Goal: Find specific page/section: Find specific page/section

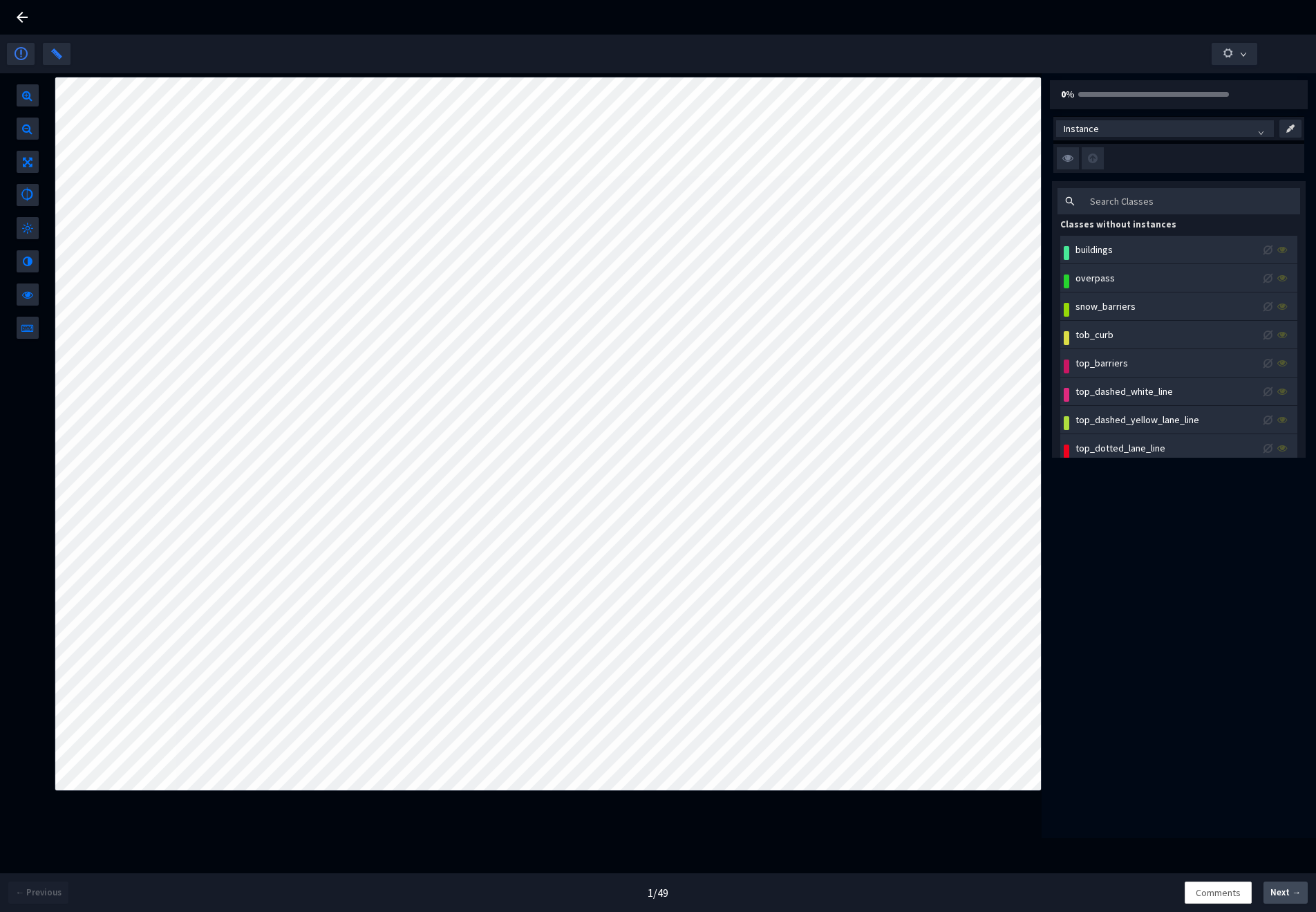
click at [1279, 893] on span "Next →" at bounding box center [1285, 893] width 31 height 14
click at [1065, 163] on img at bounding box center [1068, 158] width 22 height 22
click at [0, 0] on input "checkbox" at bounding box center [0, 0] width 0 height 0
click at [1065, 163] on img at bounding box center [1068, 158] width 22 height 22
click at [0, 0] on input "checkbox" at bounding box center [0, 0] width 0 height 0
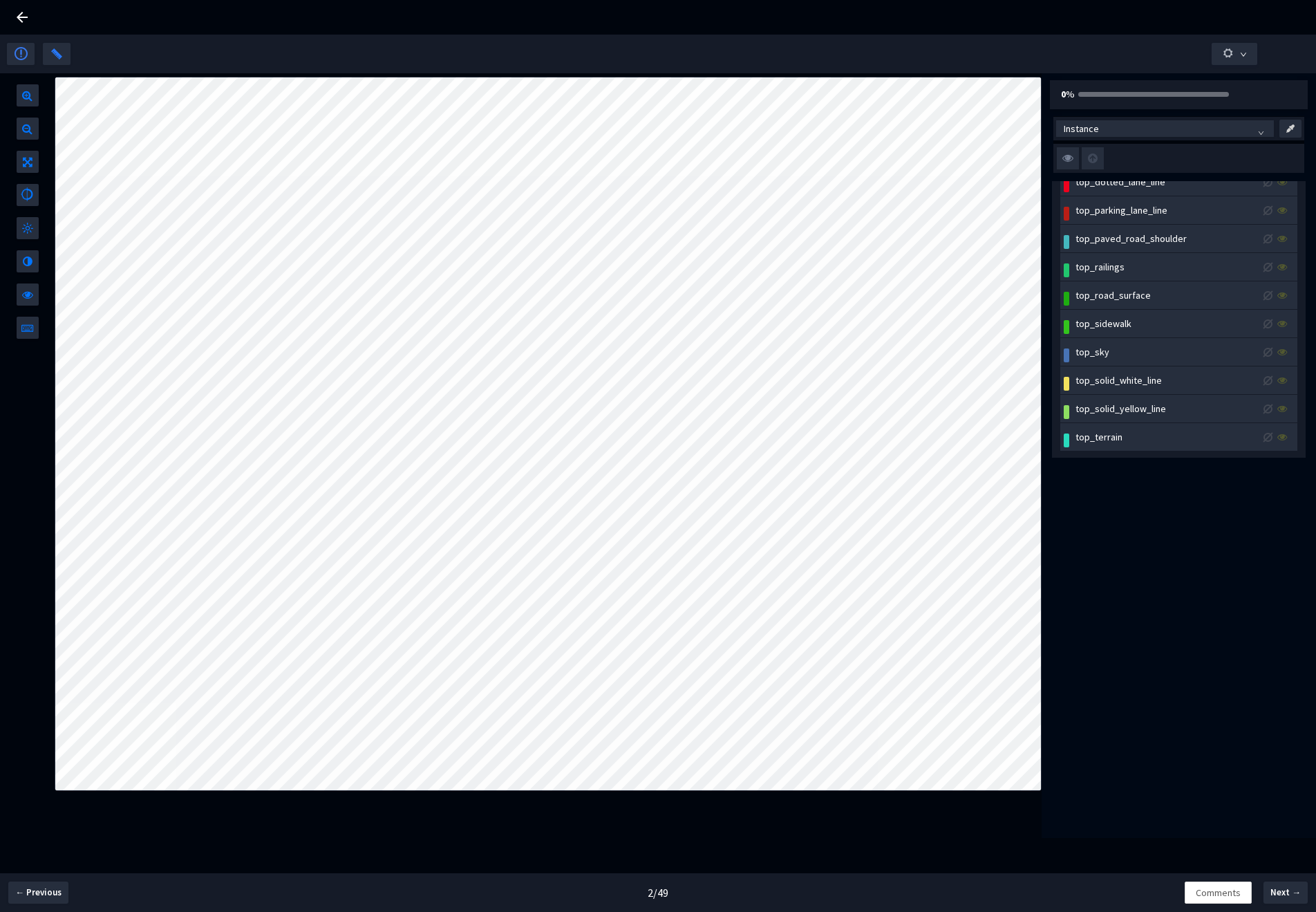
scroll to position [268, 0]
click at [1106, 433] on div "top_terrain" at bounding box center [1098, 436] width 47 height 15
click at [1193, 442] on div "top_terrain" at bounding box center [1183, 436] width 221 height 15
click at [1245, 60] on button "button" at bounding box center [1235, 54] width 46 height 22
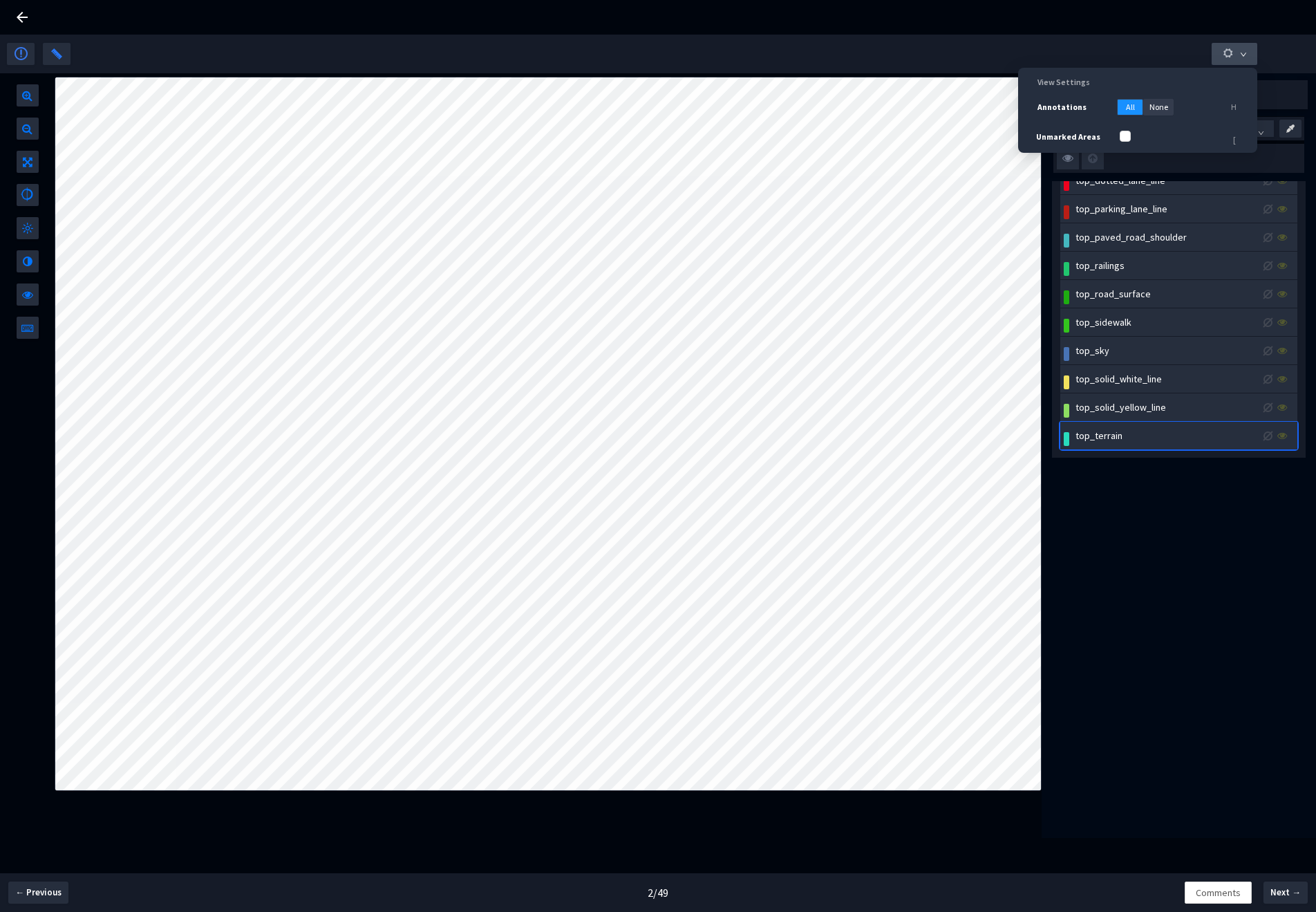
click at [1238, 57] on button "button" at bounding box center [1235, 54] width 46 height 22
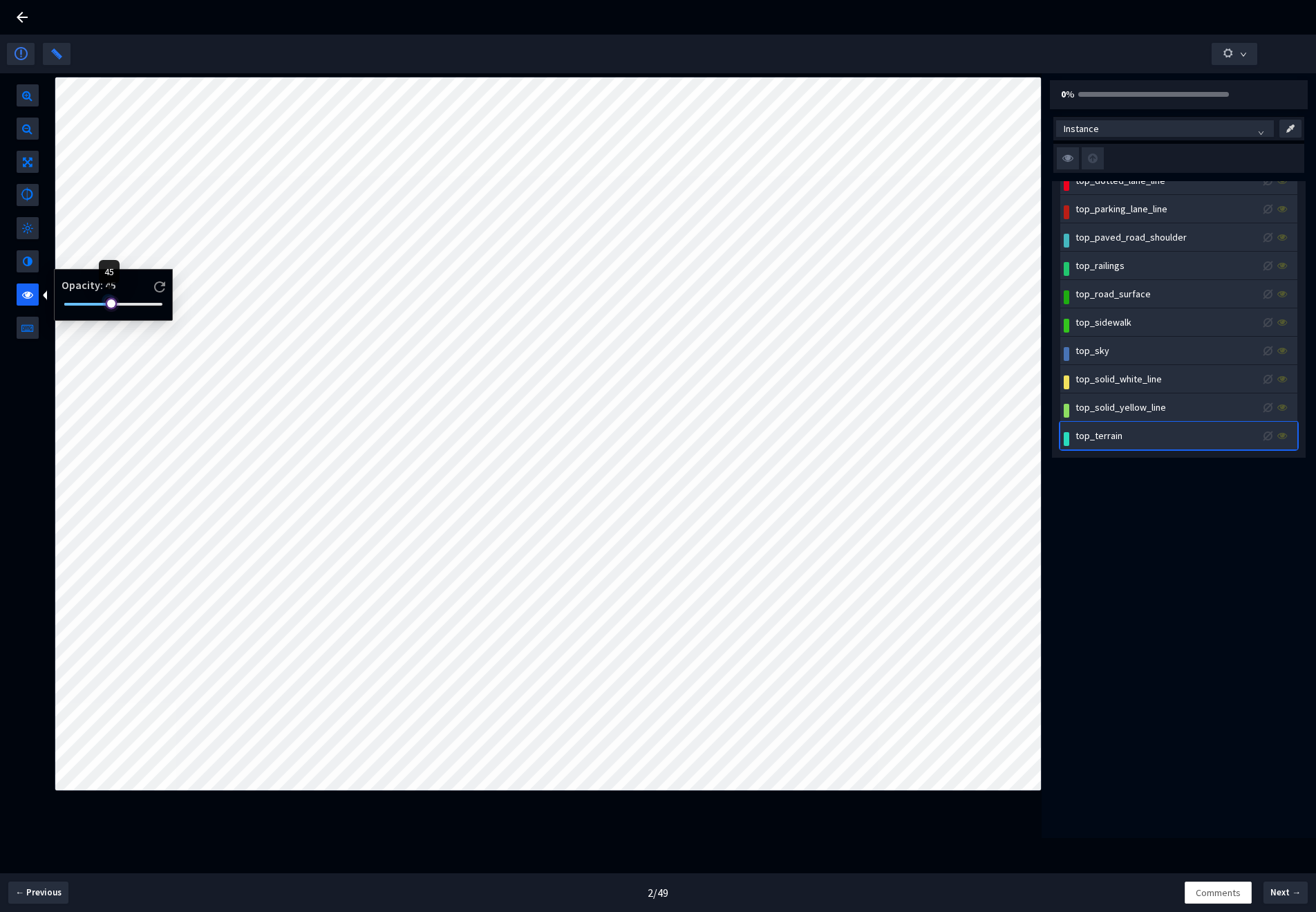
click at [110, 303] on div at bounding box center [114, 304] width 98 height 8
click at [182, 309] on body "GT Studio All Projects Applied Intuition <> Trucking Cam SemSeg (Road Structure…" at bounding box center [658, 456] width 1316 height 912
drag, startPoint x: 170, startPoint y: 303, endPoint x: 143, endPoint y: 305, distance: 27.1
click at [143, 305] on div at bounding box center [114, 304] width 98 height 8
click at [20, 21] on icon at bounding box center [22, 17] width 11 height 11
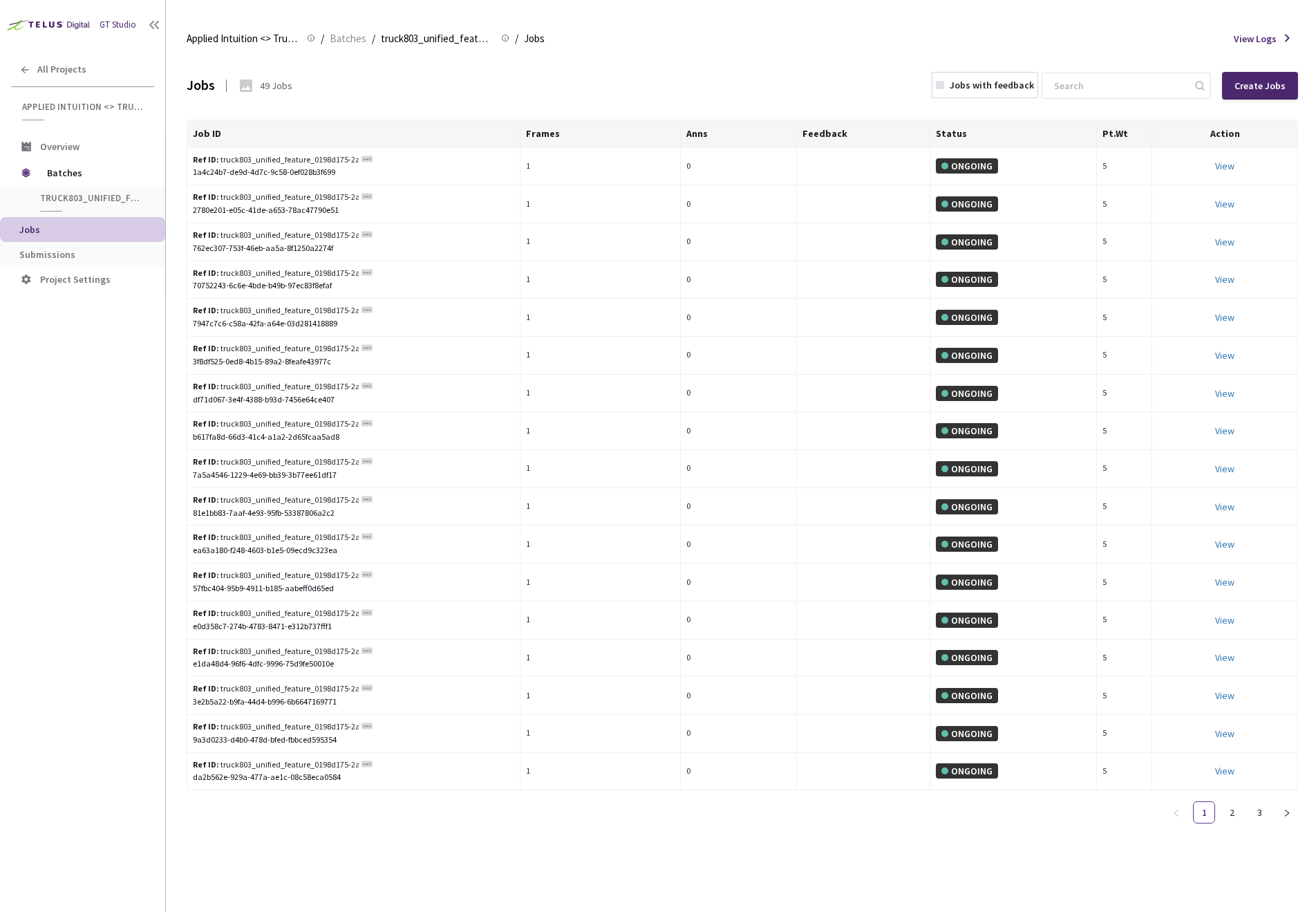
click at [1229, 825] on div "Job ID Frames Anns Feedback Status Pt.Wt Action Ref ID: truck803_unified_featur…" at bounding box center [741, 477] width 1111 height 715
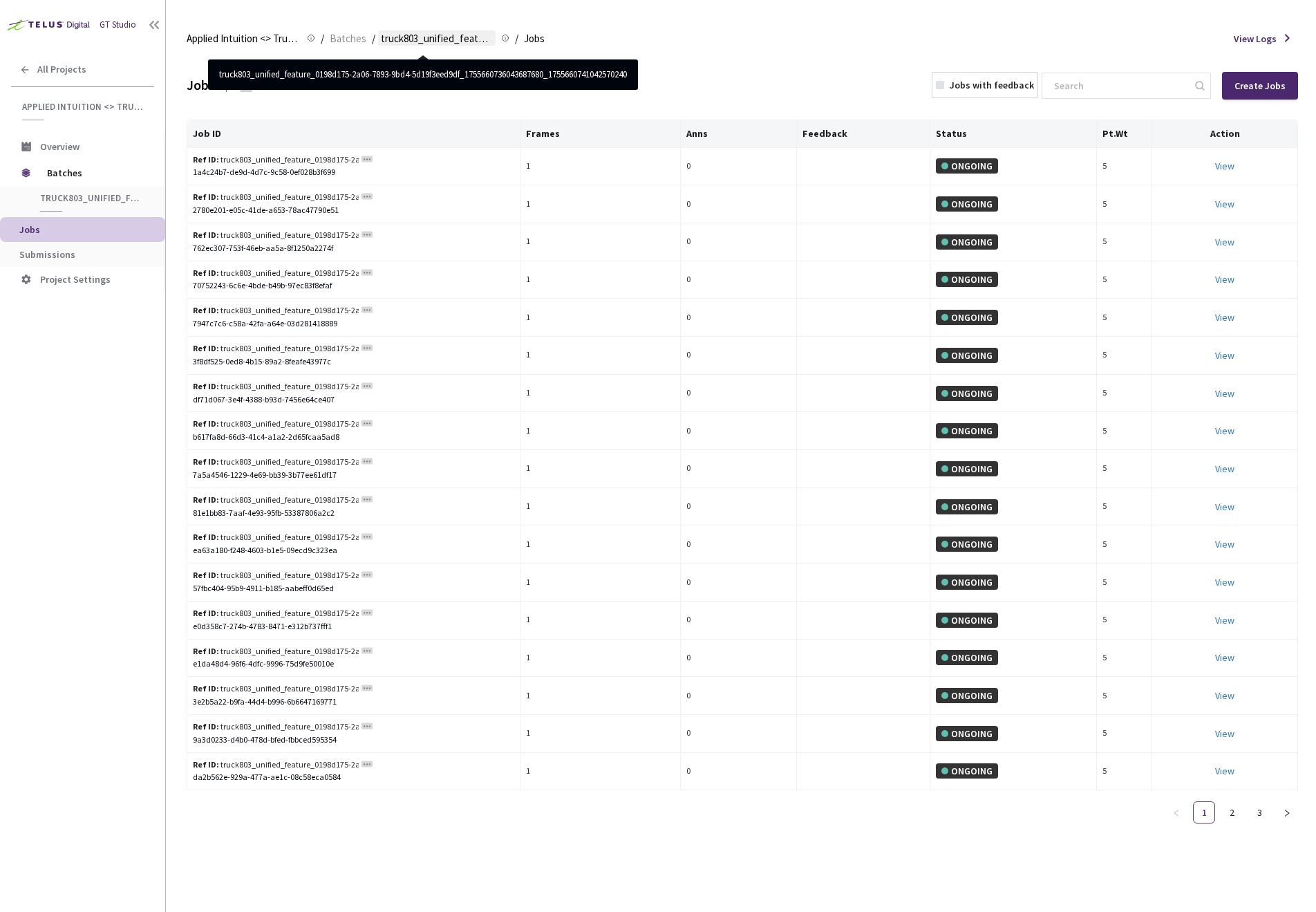
click at [413, 39] on span "truck803_unified_feature_0198d175-2a06-7893-9bd4-5d19f3eed9df_17556607360436876…" at bounding box center [436, 39] width 112 height 17
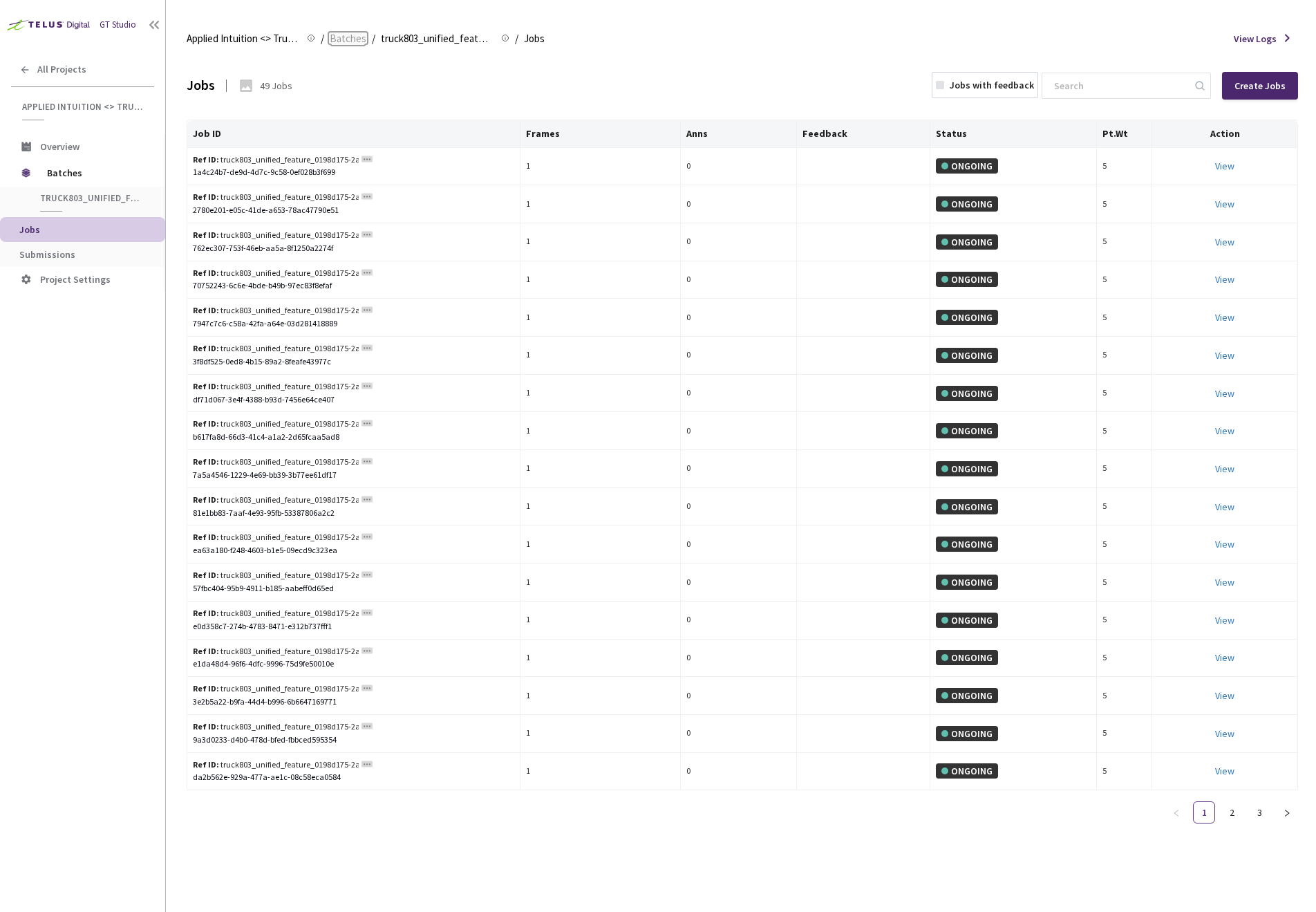
click at [351, 36] on span "Batches" at bounding box center [347, 39] width 36 height 17
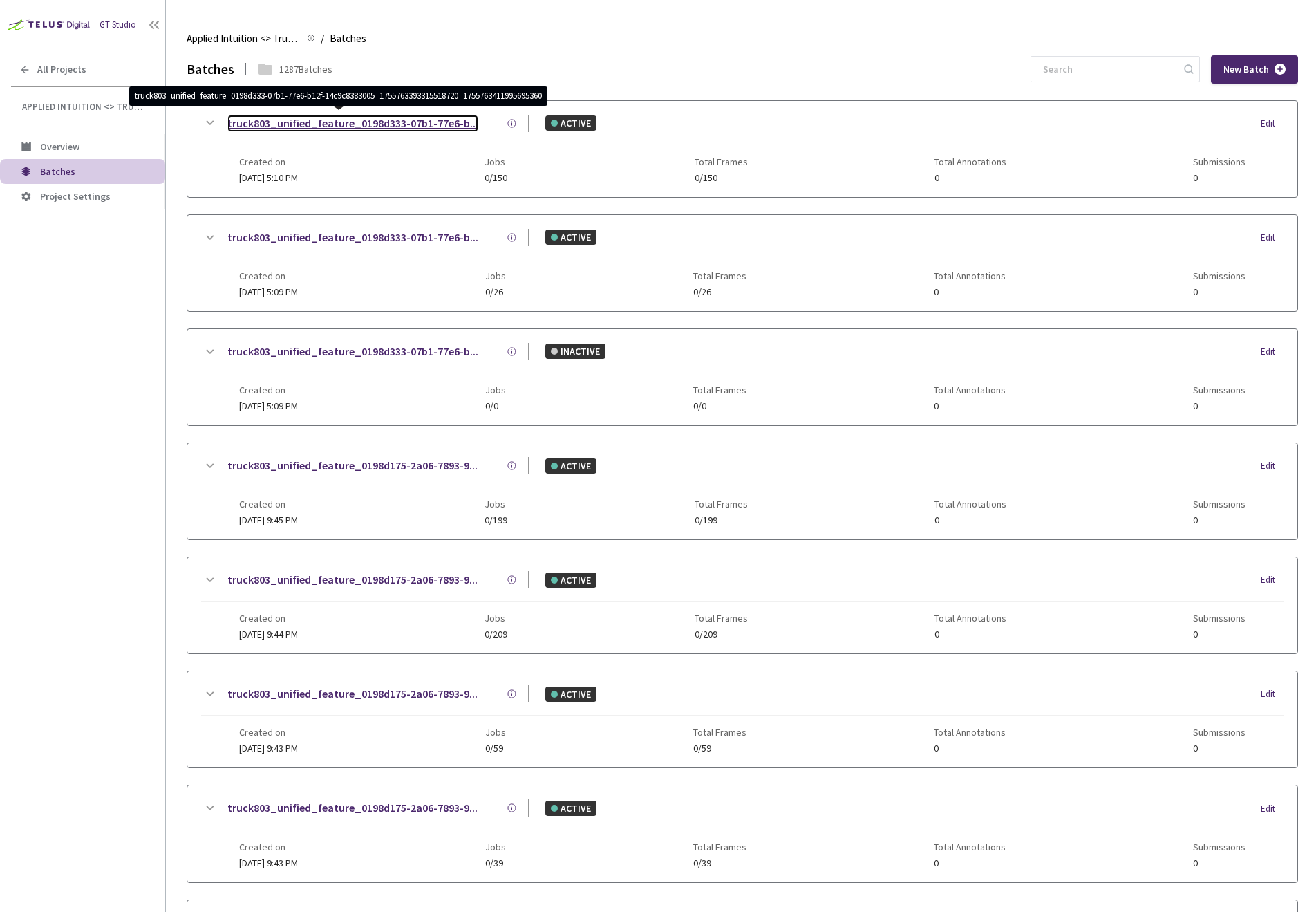
click at [374, 124] on link "truck803_unified_feature_0198d333-07b1-77e6-b..." at bounding box center [353, 123] width 251 height 17
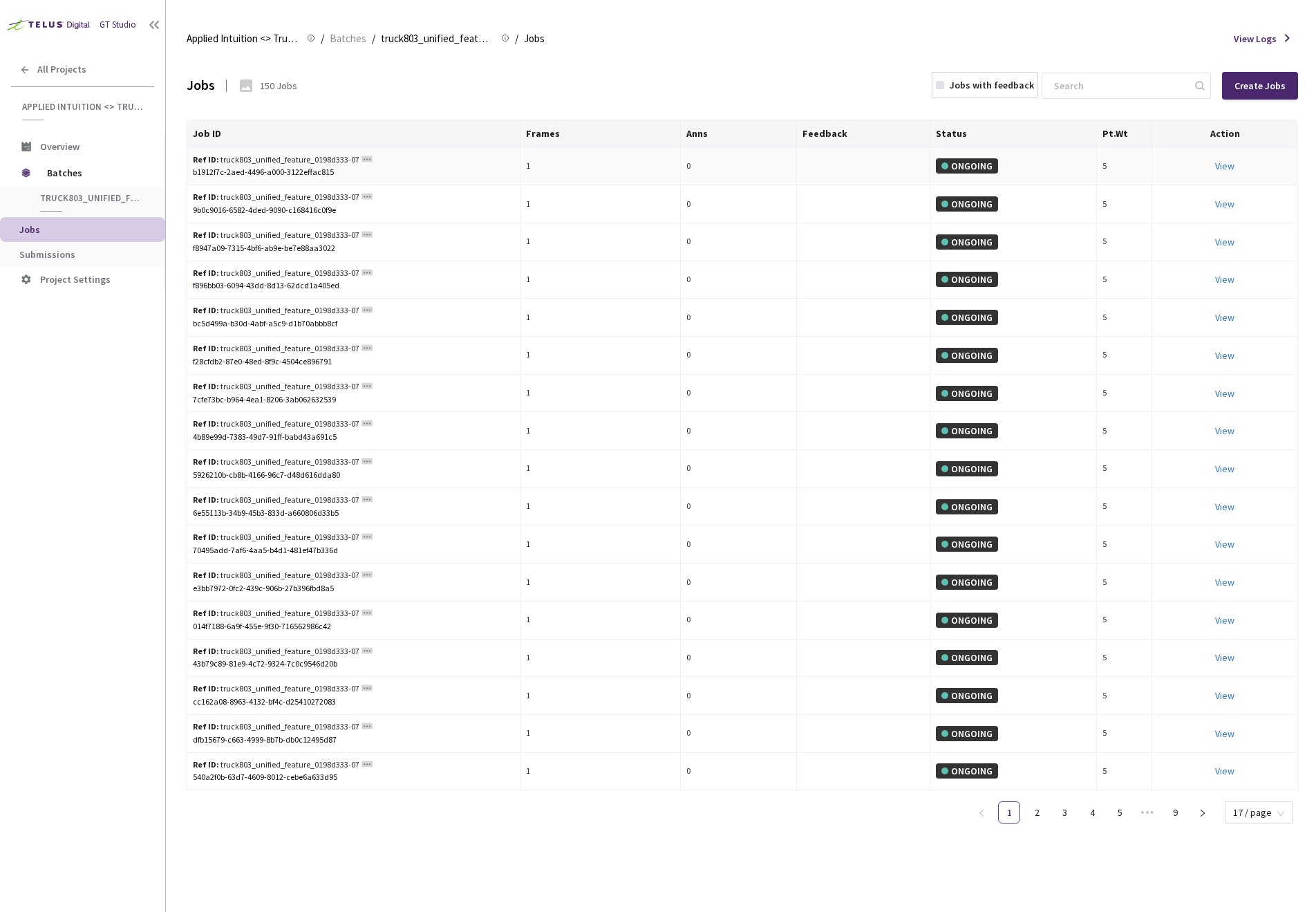
click at [1237, 163] on div "View" at bounding box center [1224, 166] width 134 height 15
click at [1228, 169] on link "View This will only let you view the job and not perform the labelling task." at bounding box center [1224, 165] width 19 height 13
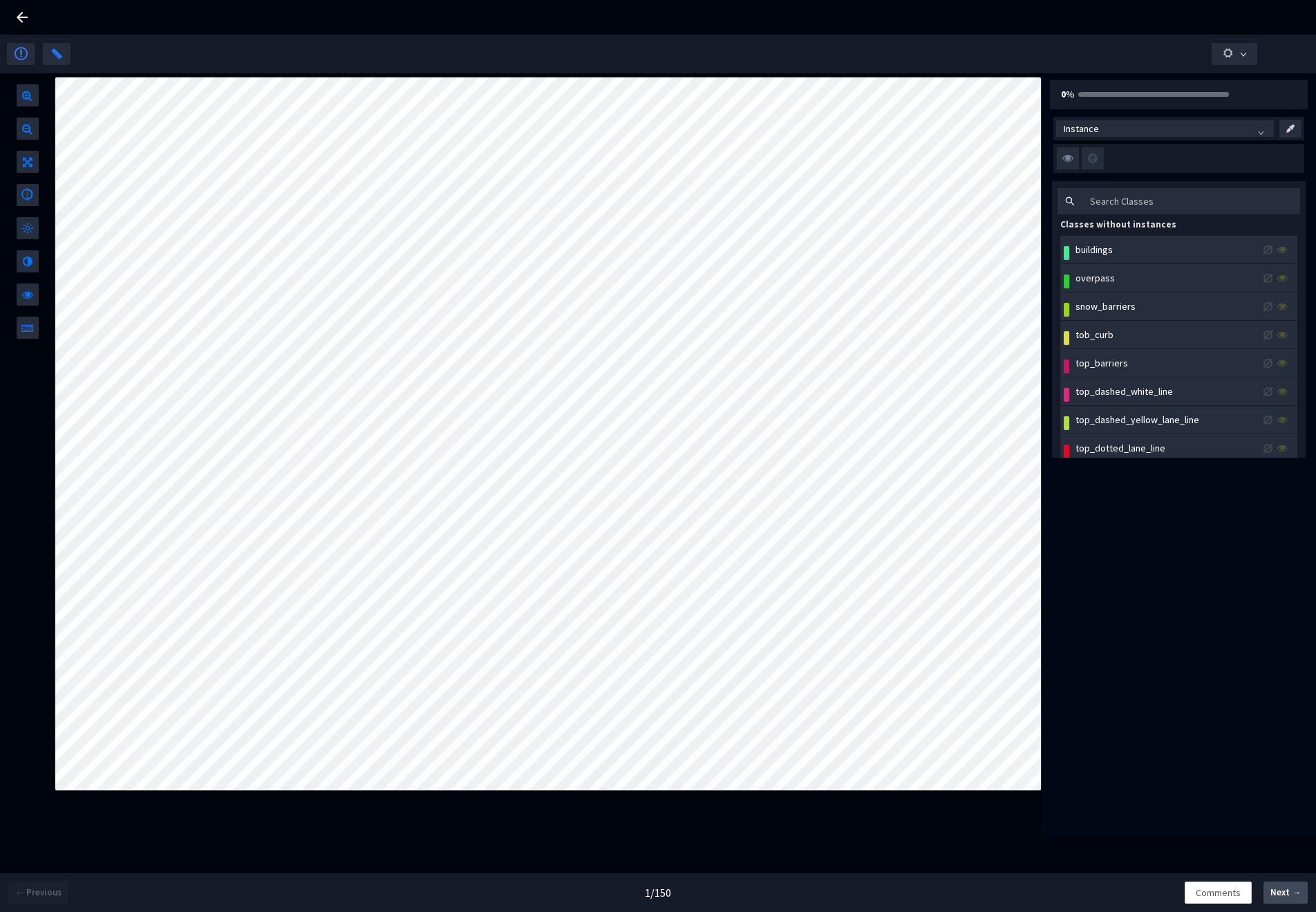
click at [1281, 895] on span "Next →" at bounding box center [1285, 893] width 31 height 14
click at [31, 55] on button "button" at bounding box center [20, 54] width 28 height 22
click at [19, 14] on icon at bounding box center [22, 18] width 17 height 17
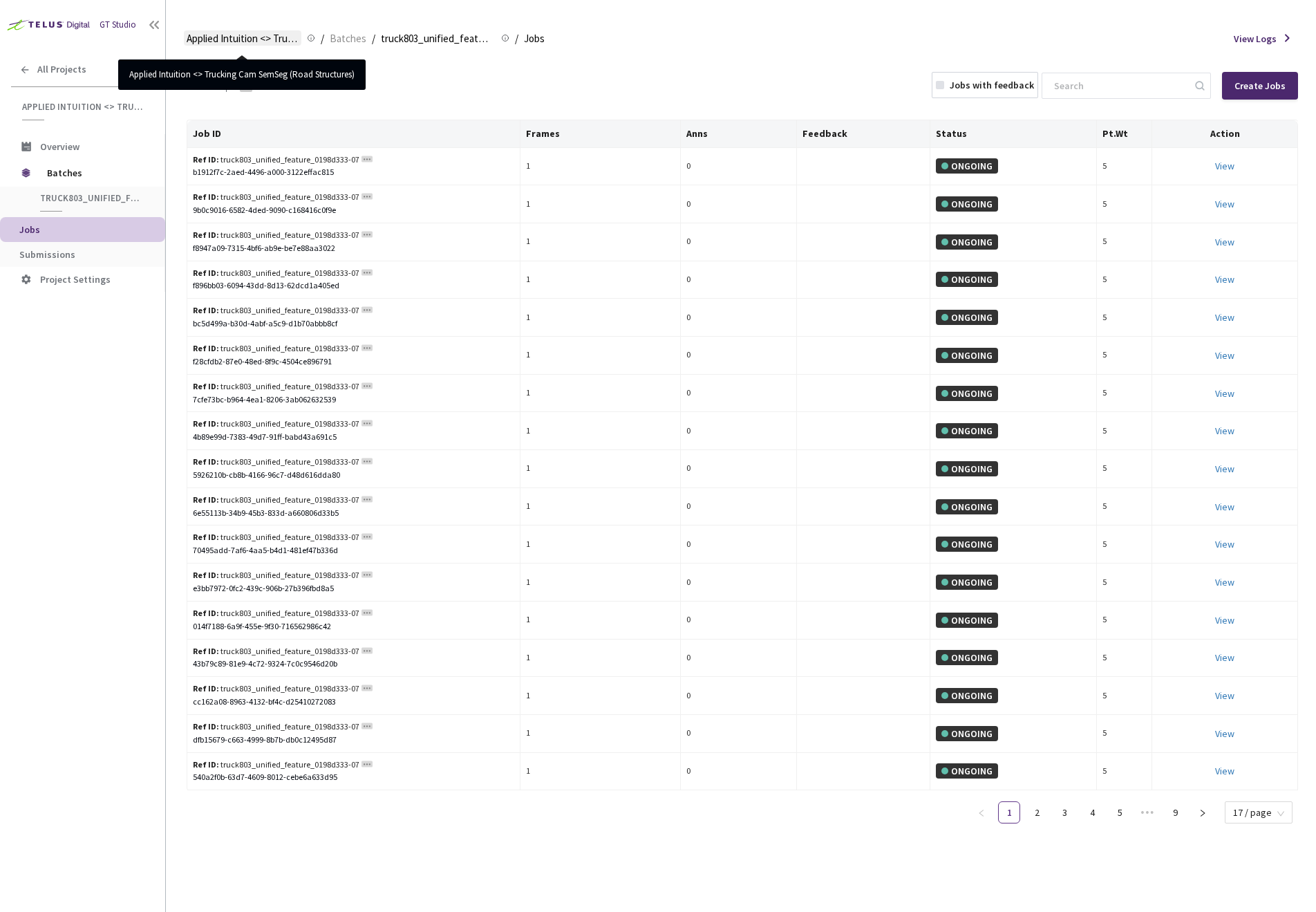
click at [283, 40] on span "Applied Intuition <> Trucking Cam SemSeg (Road Structures)" at bounding box center [242, 39] width 112 height 17
click at [205, 36] on span "Applied Intuition <> Trucking Cam SemSeg (Road Structures)" at bounding box center [242, 39] width 112 height 17
click at [69, 64] on span "All Projects" at bounding box center [62, 70] width 49 height 12
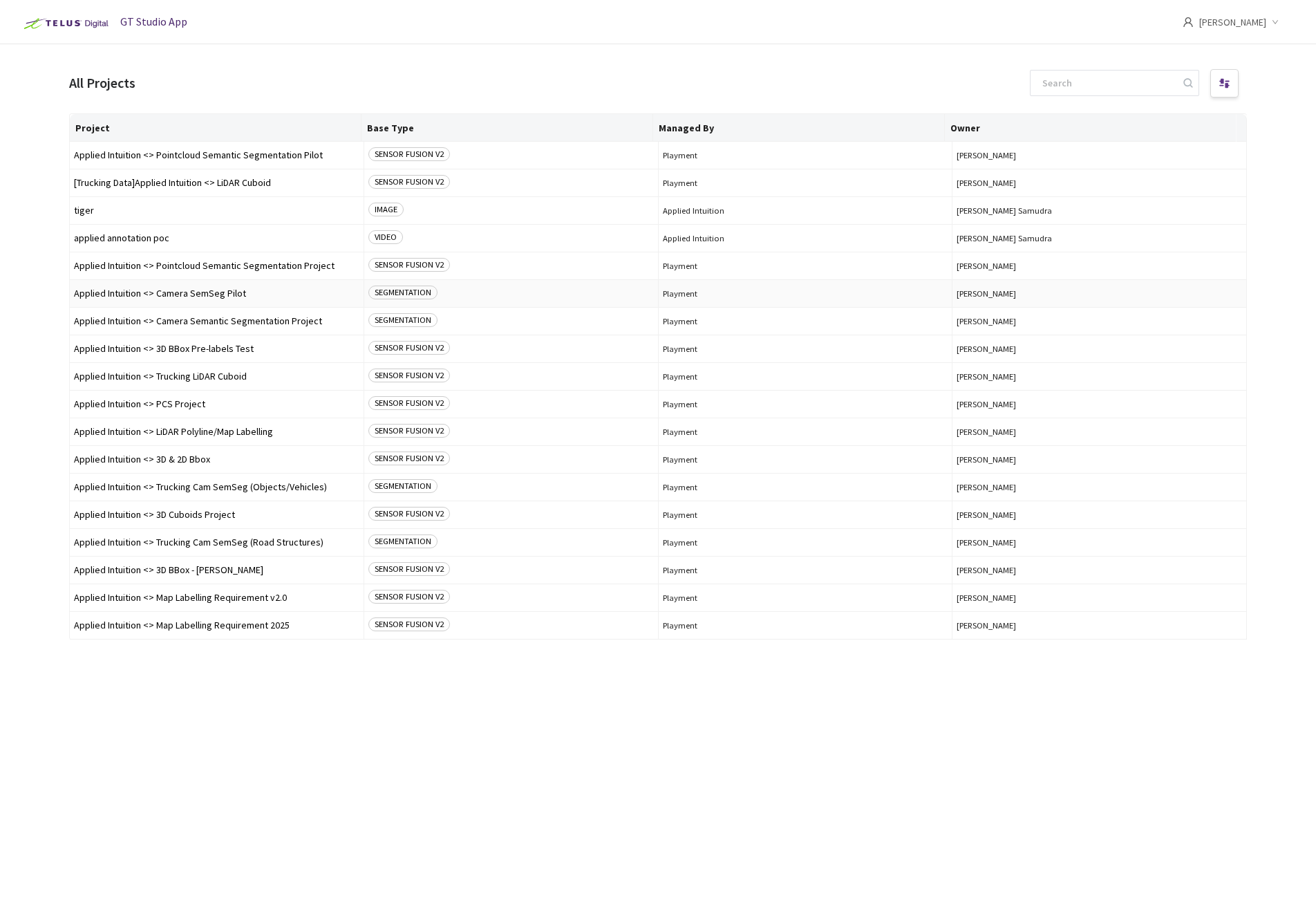
click at [219, 292] on span "Applied Intuition <> Camera SemSeg Pilot" at bounding box center [216, 293] width 286 height 10
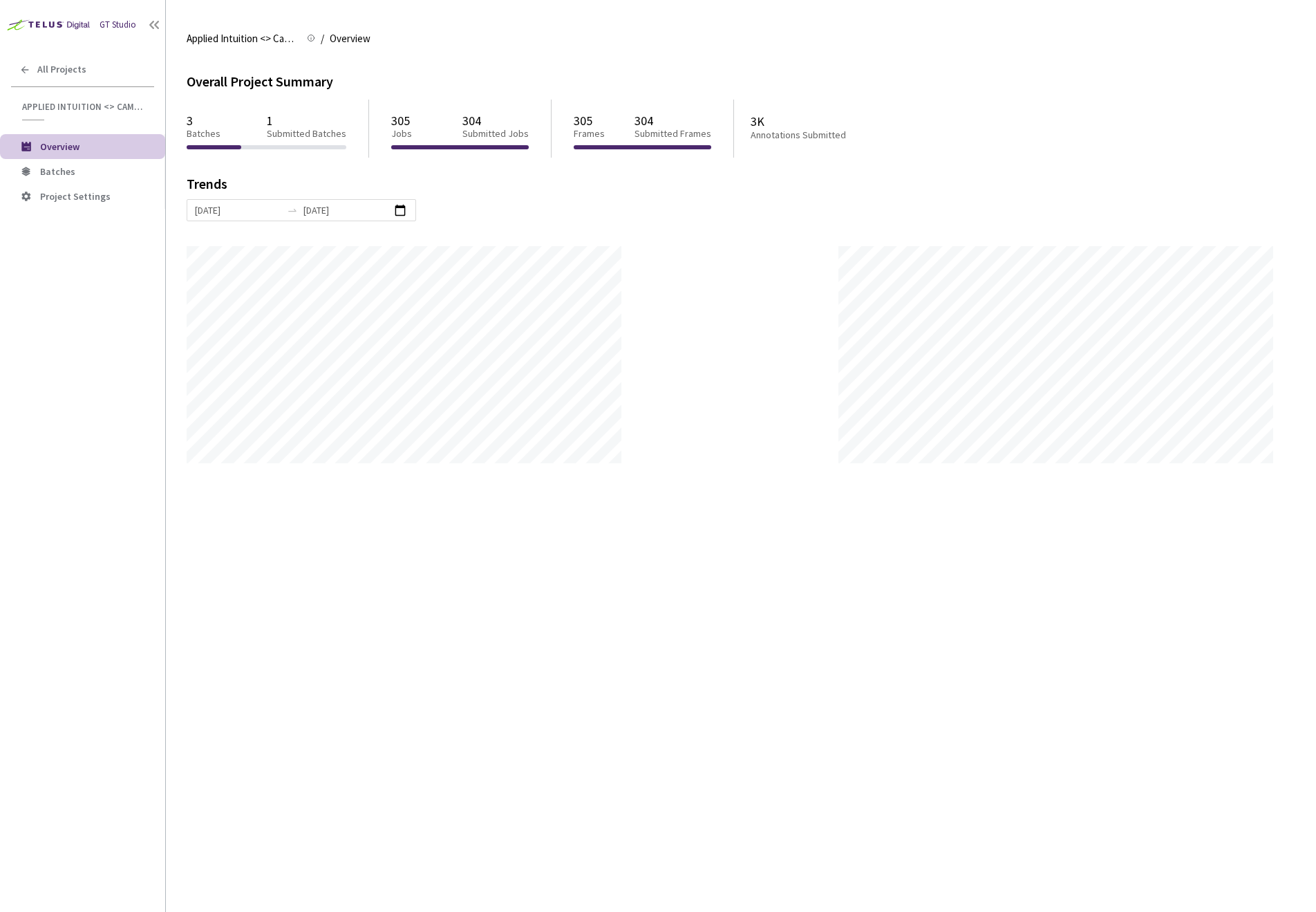
scroll to position [912, 1316]
click at [73, 170] on span "Batches" at bounding box center [58, 171] width 36 height 13
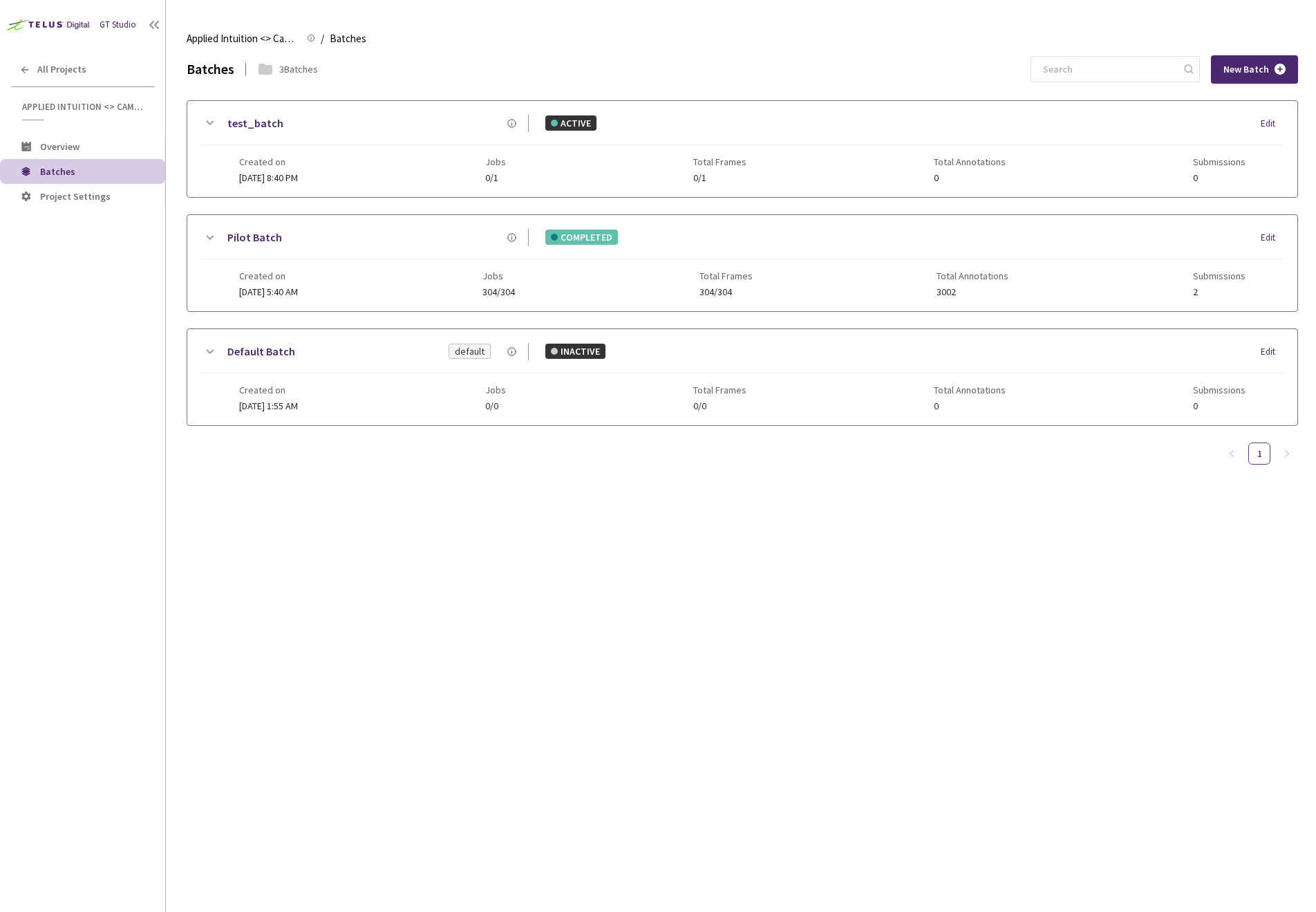
click at [269, 277] on span "Created on" at bounding box center [268, 275] width 58 height 11
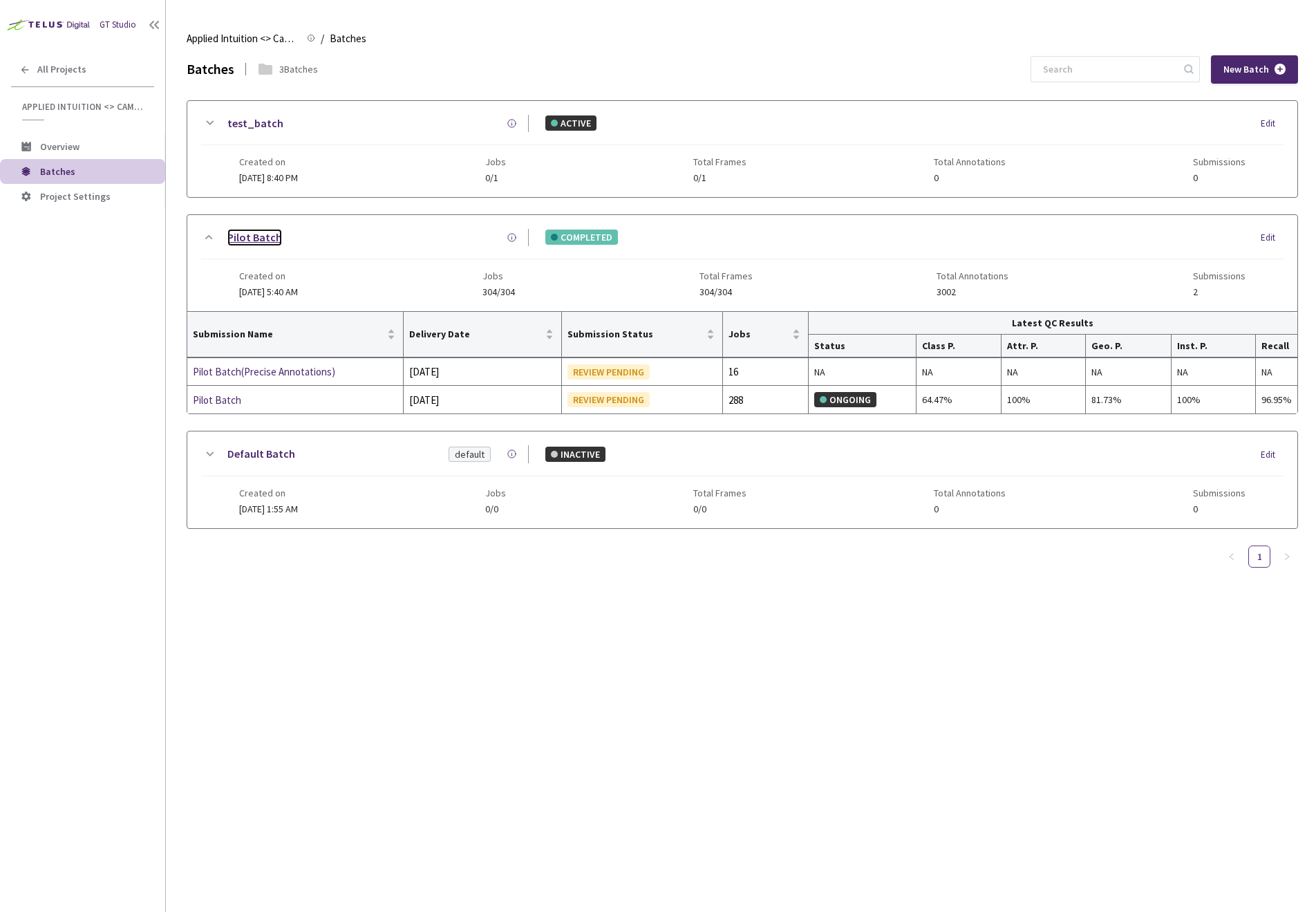
click at [263, 237] on link "Pilot Batch" at bounding box center [254, 237] width 54 height 17
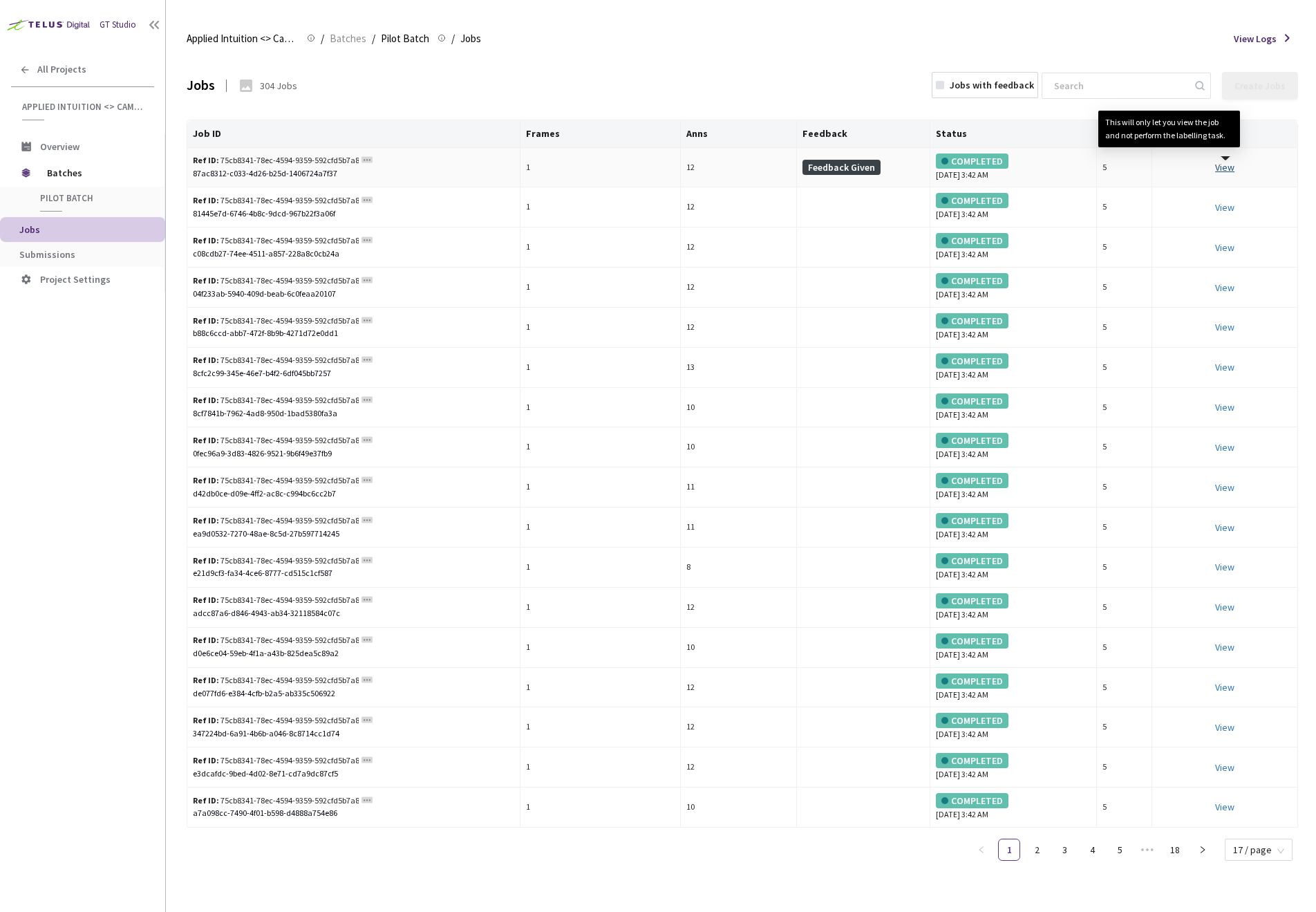
click at [1231, 170] on link "View This will only let you view the job and not perform the labelling task." at bounding box center [1224, 167] width 19 height 13
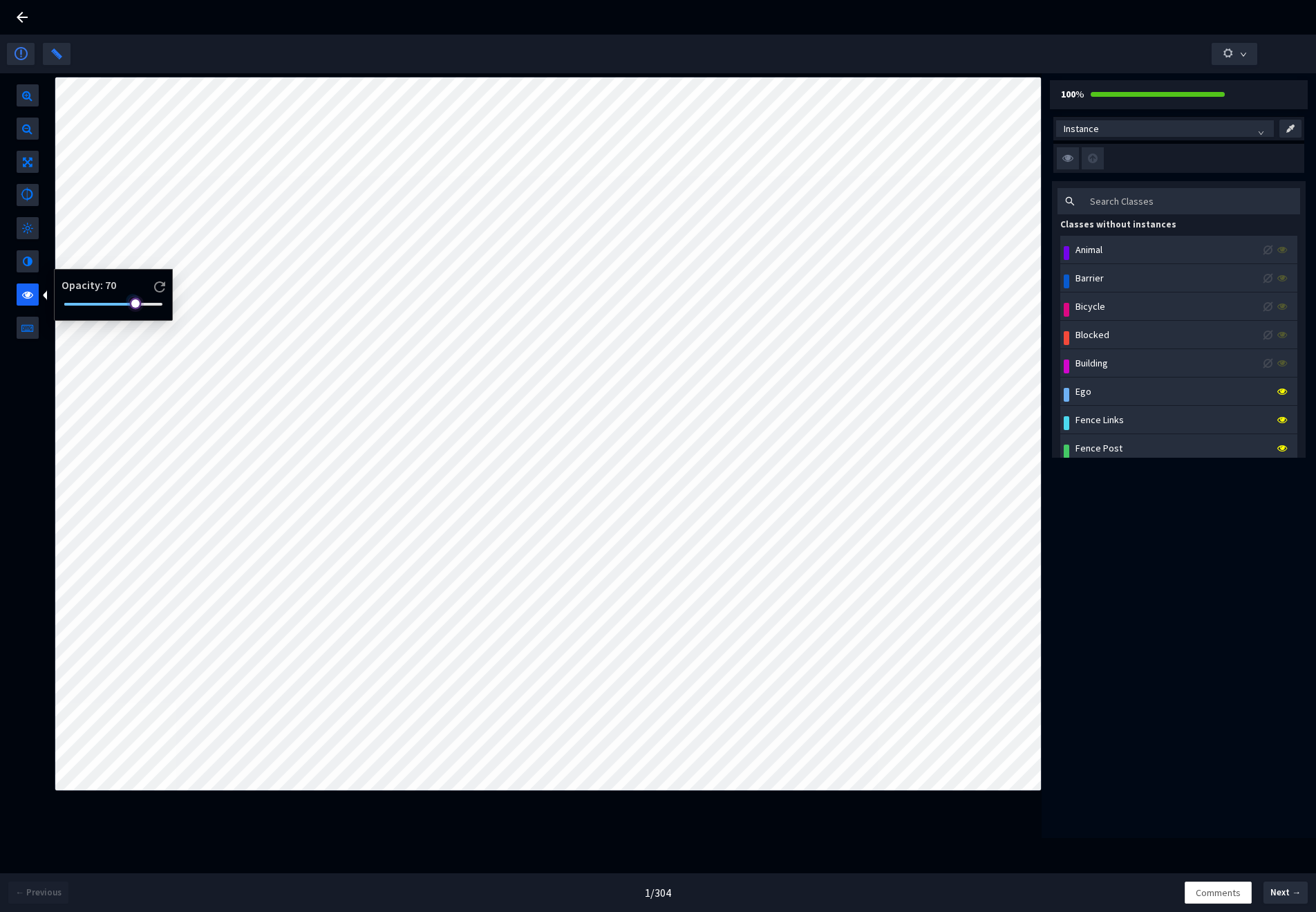
click at [97, 303] on div at bounding box center [114, 304] width 98 height 8
click at [26, 14] on icon at bounding box center [22, 18] width 17 height 17
